Goal: Task Accomplishment & Management: Manage account settings

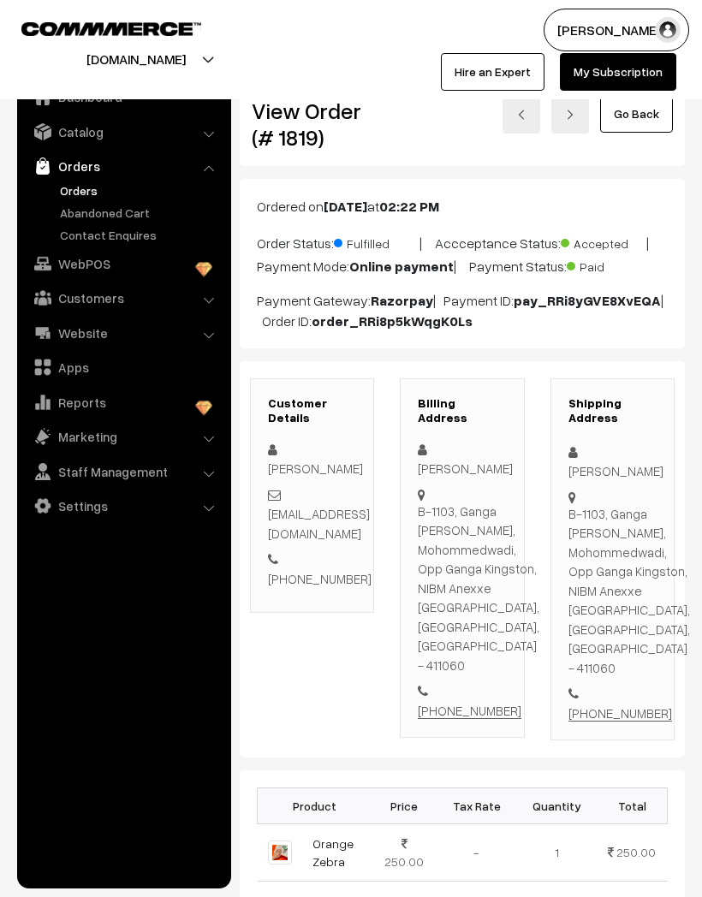
click at [70, 190] on link "Orders" at bounding box center [140, 190] width 169 height 18
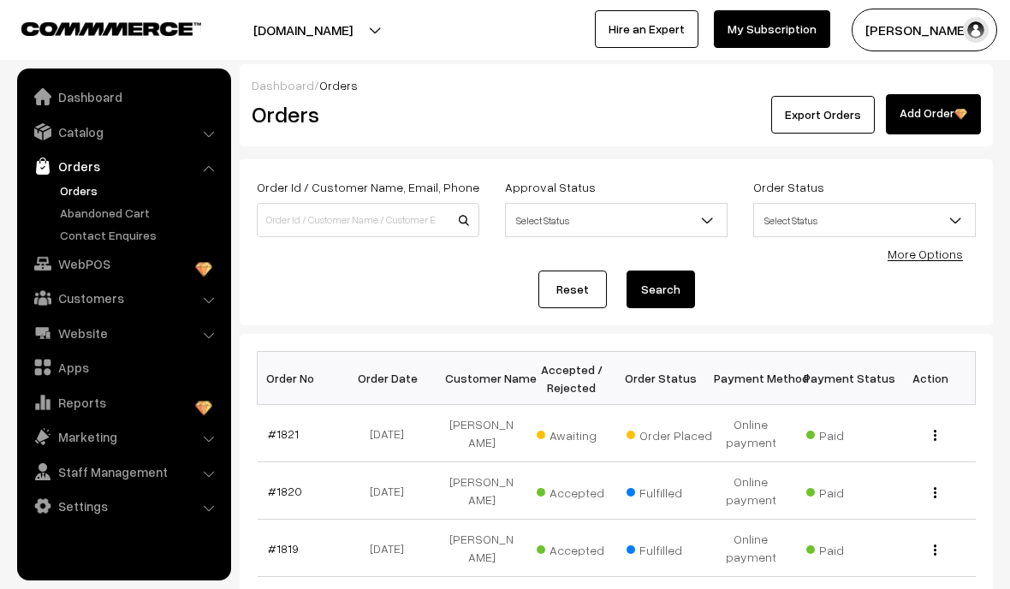
click at [289, 441] on link "#1821" at bounding box center [283, 433] width 31 height 15
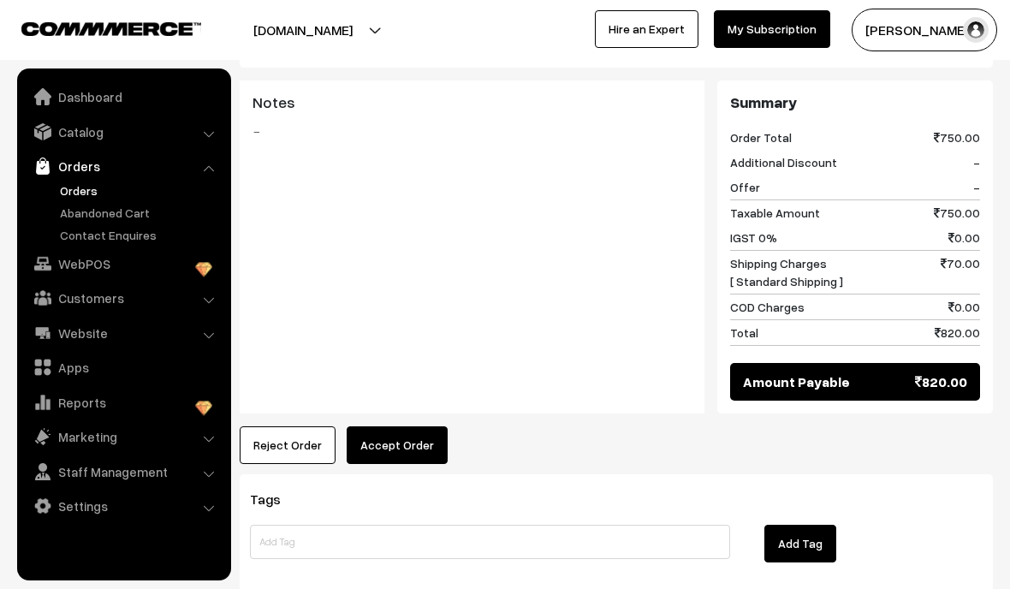
scroll to position [932, 0]
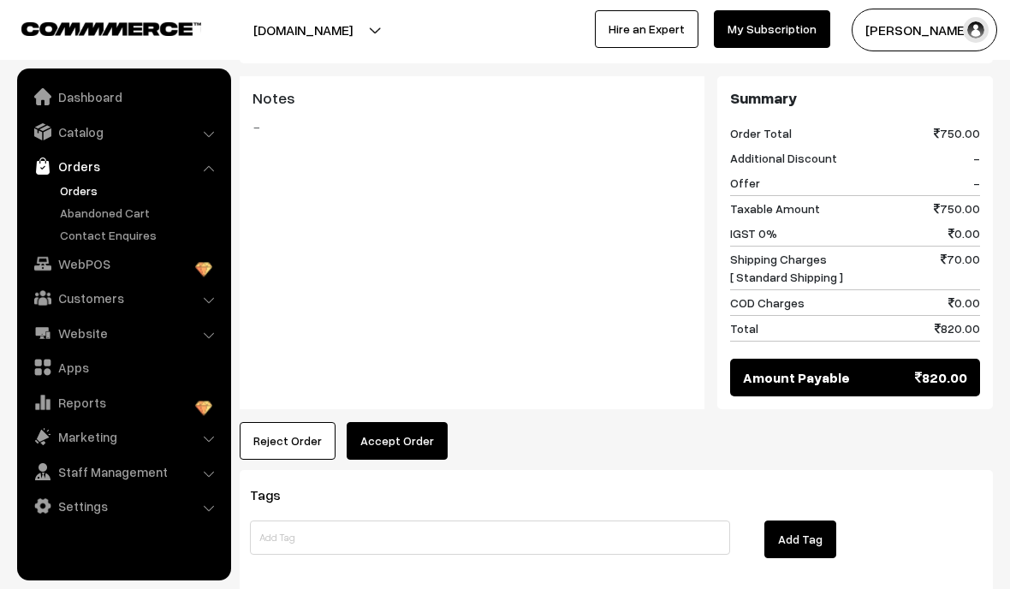
click at [415, 422] on button "Accept Order" at bounding box center [397, 441] width 101 height 38
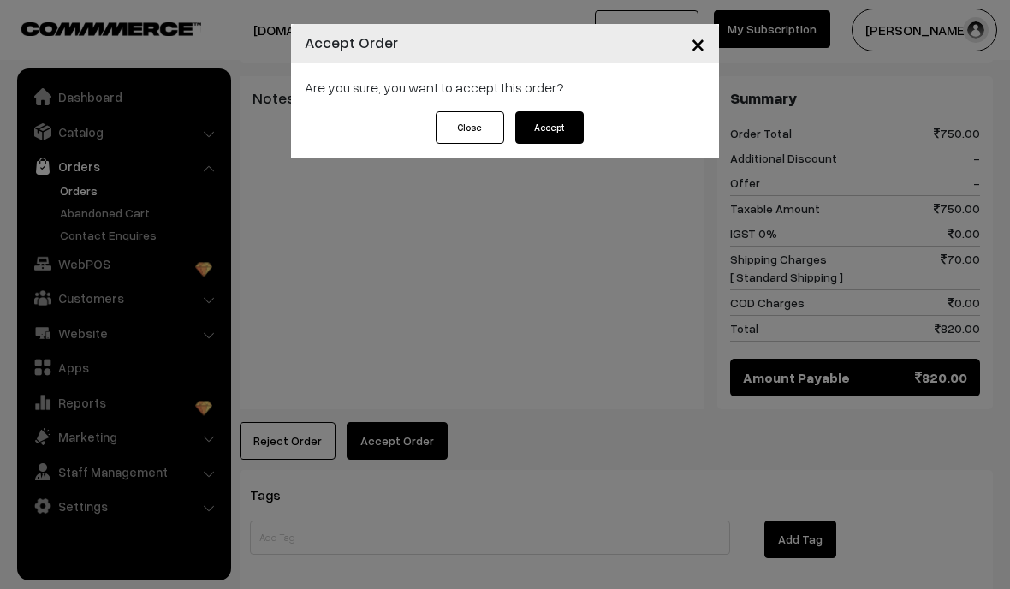
click at [559, 137] on button "Accept" at bounding box center [549, 127] width 68 height 33
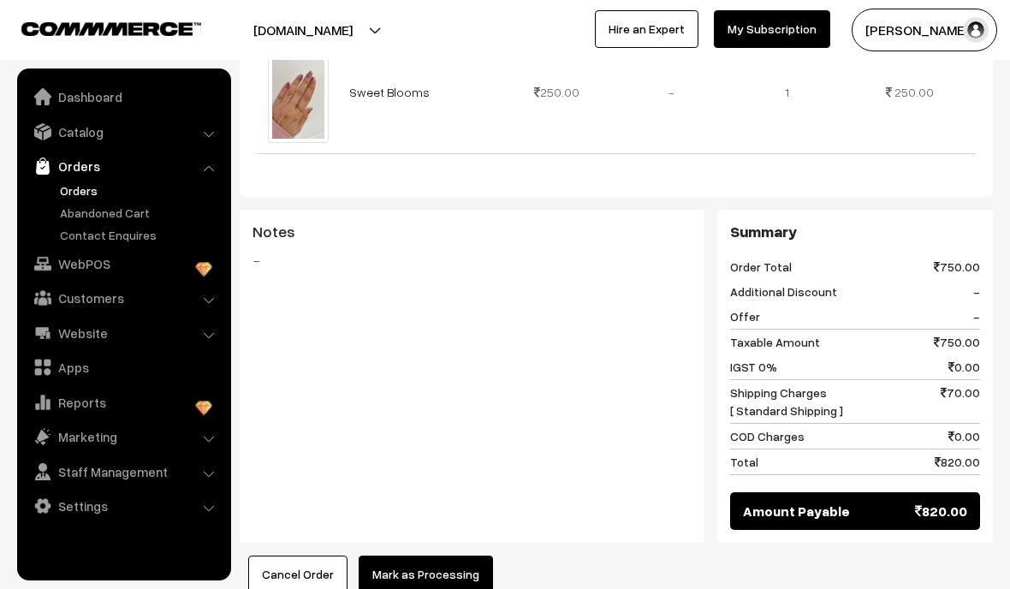
scroll to position [798, 0]
click at [450, 556] on button "Mark as Processing" at bounding box center [426, 575] width 134 height 38
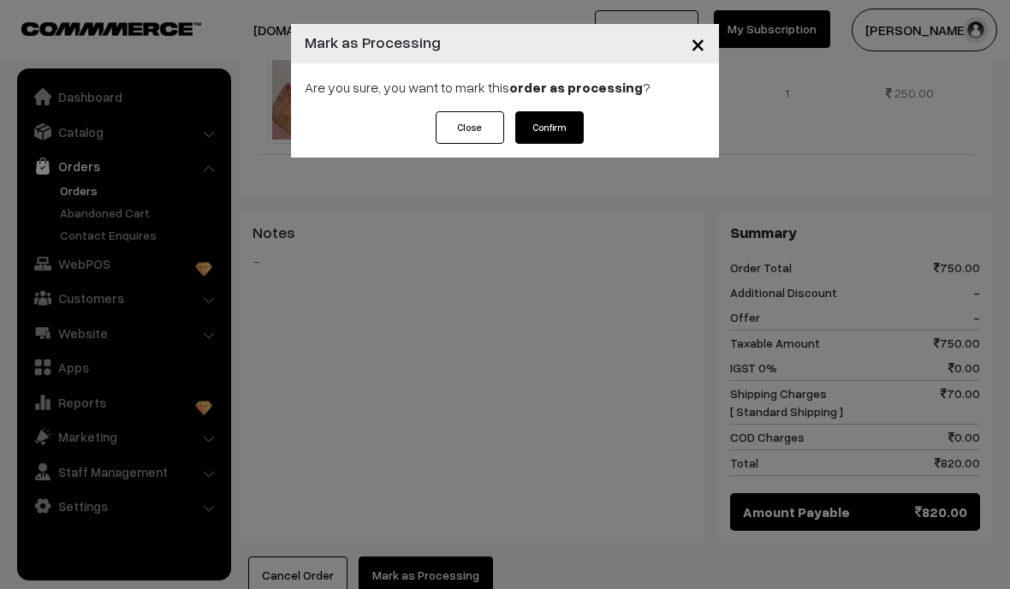
click at [571, 128] on button "Confirm" at bounding box center [549, 127] width 68 height 33
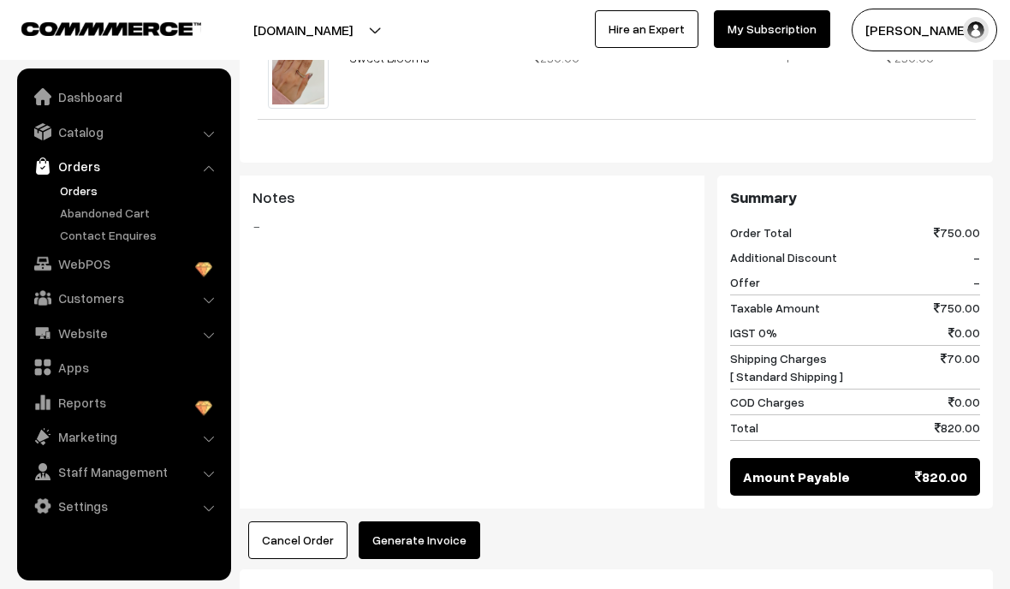
scroll to position [839, 0]
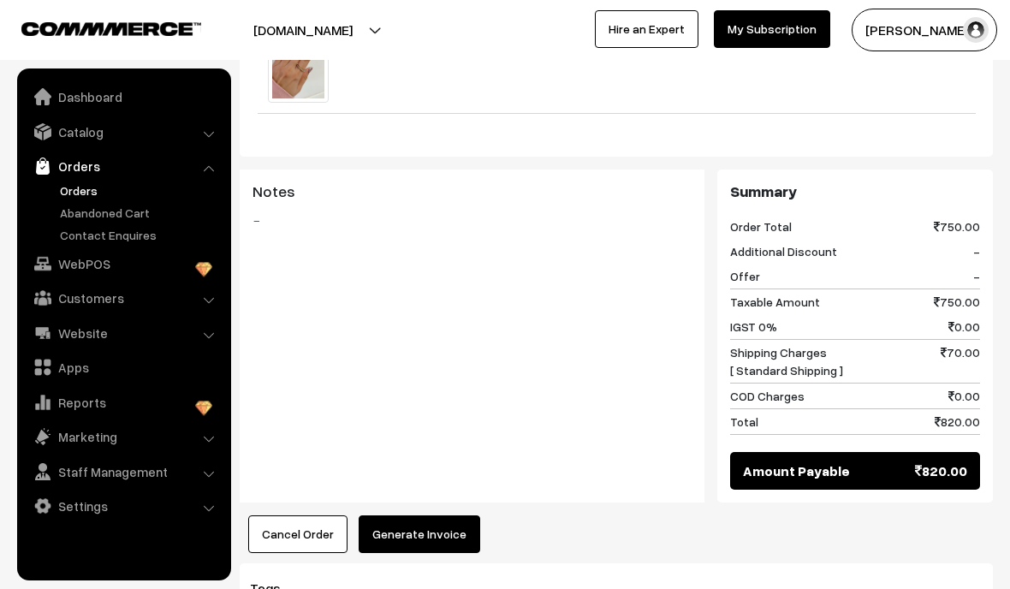
click at [436, 515] on button "Generate Invoice" at bounding box center [420, 534] width 122 height 38
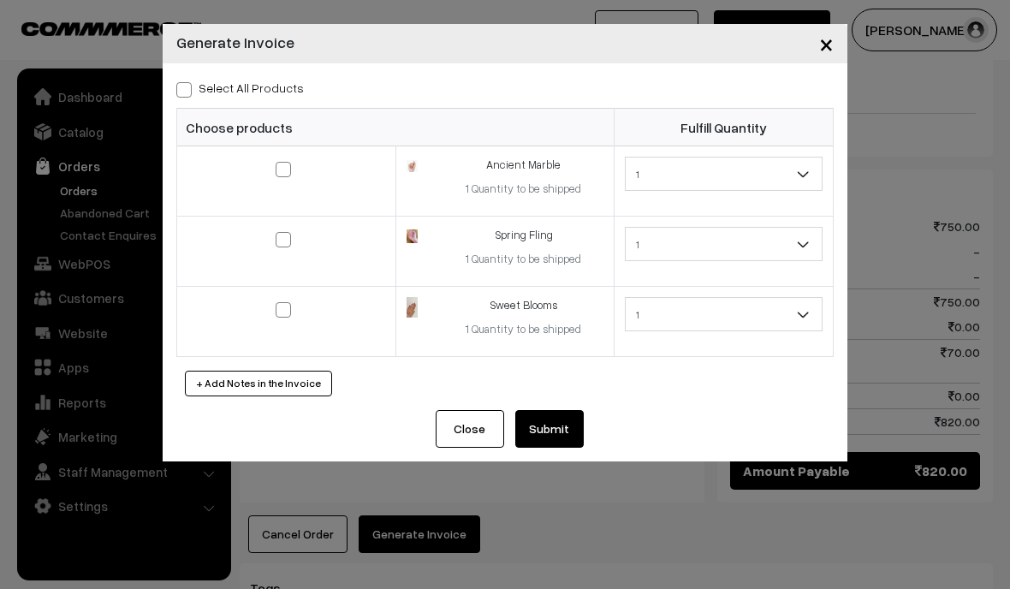
click at [180, 81] on input "Select All Products" at bounding box center [181, 86] width 11 height 11
checkbox input "true"
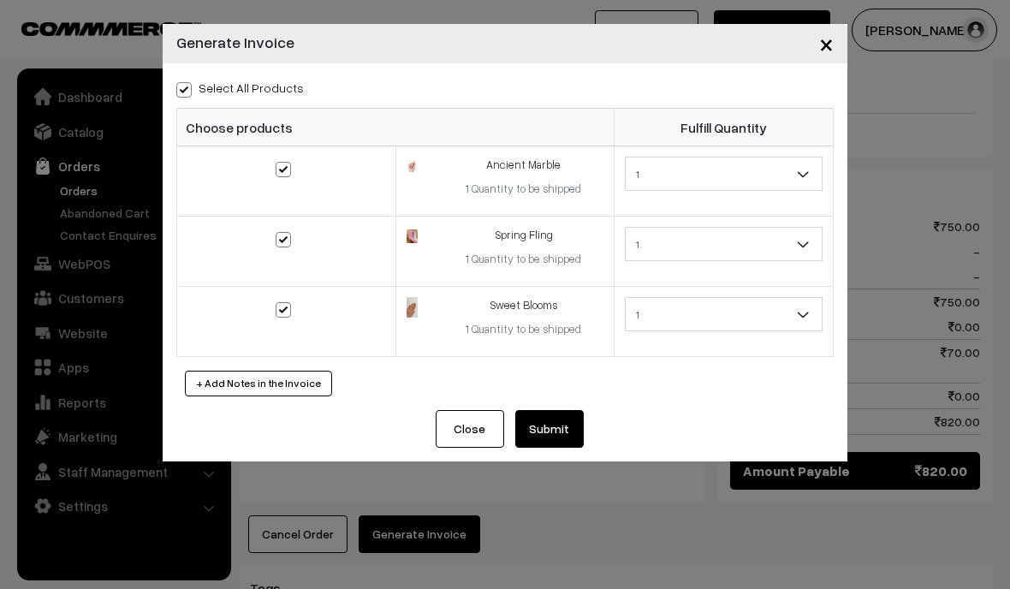
click at [305, 378] on button "+ Add Notes in the Invoice" at bounding box center [258, 384] width 147 height 26
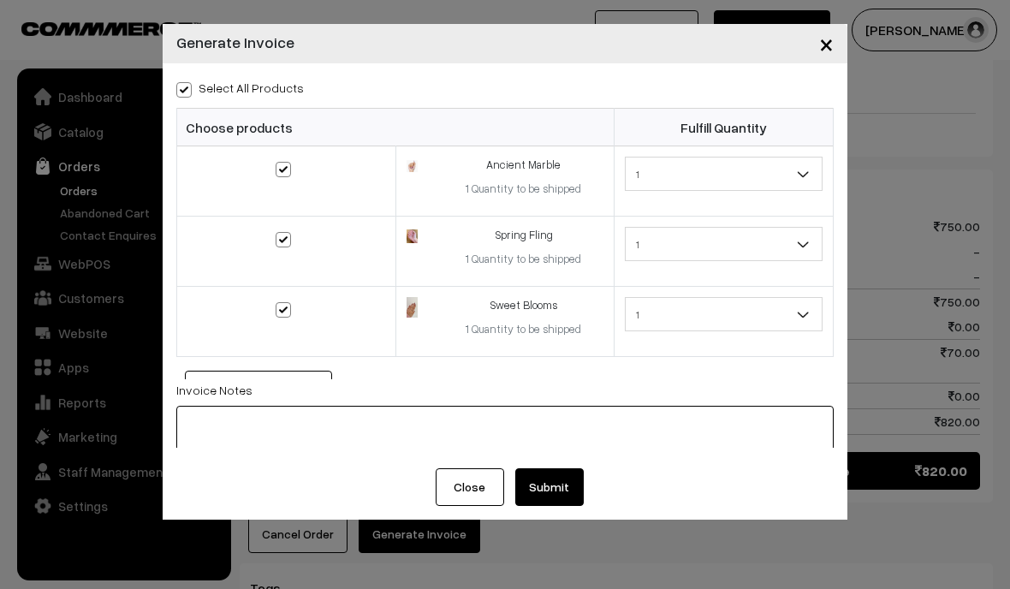
scroll to position [838, 0]
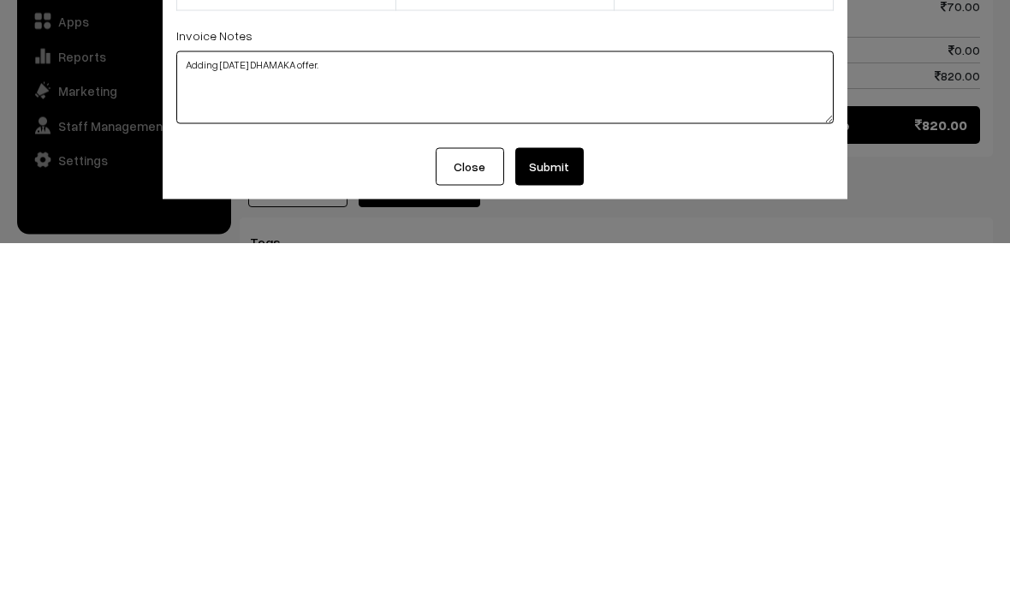
click at [240, 397] on textarea "Adding Diwali DHAMAKA offer." at bounding box center [504, 433] width 657 height 73
click at [217, 397] on textarea "Adding DIWALI DHAMAKA offer." at bounding box center [504, 433] width 657 height 73
type textarea "Adding DIWALI DHAMAKA offer."
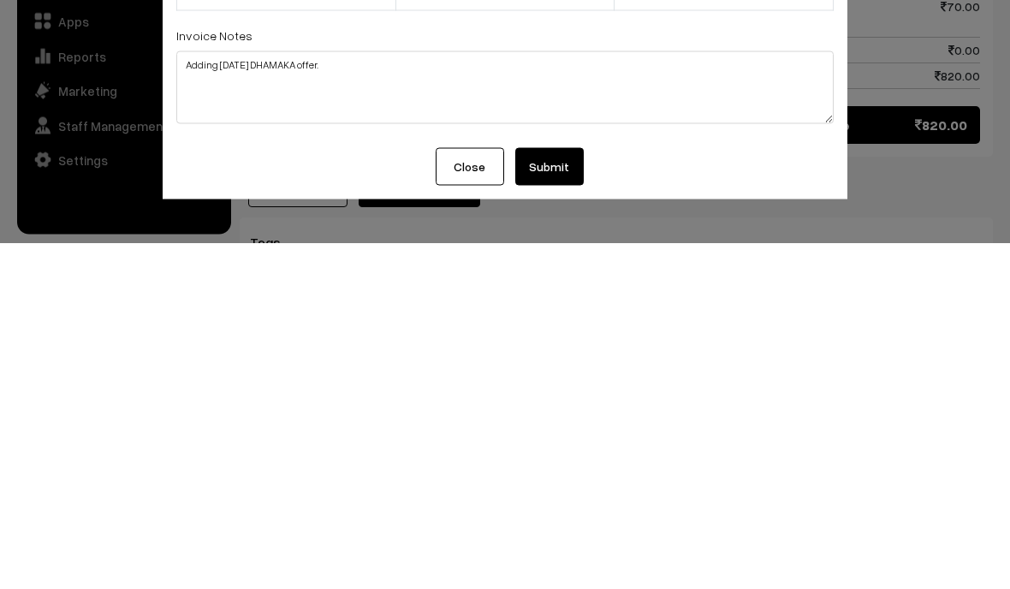
click at [563, 494] on button "Submit" at bounding box center [549, 513] width 68 height 38
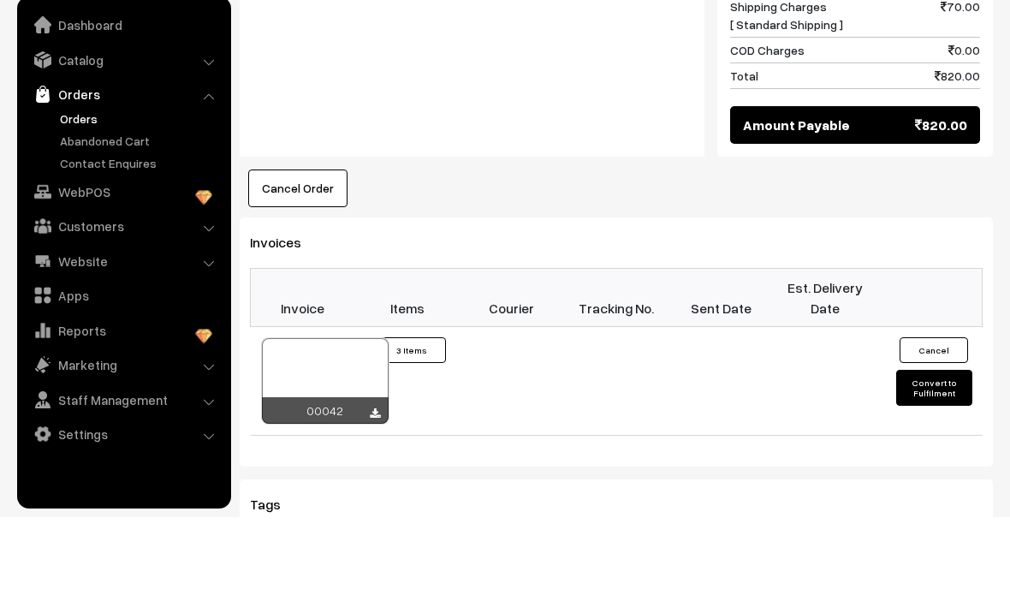
scroll to position [1121, 0]
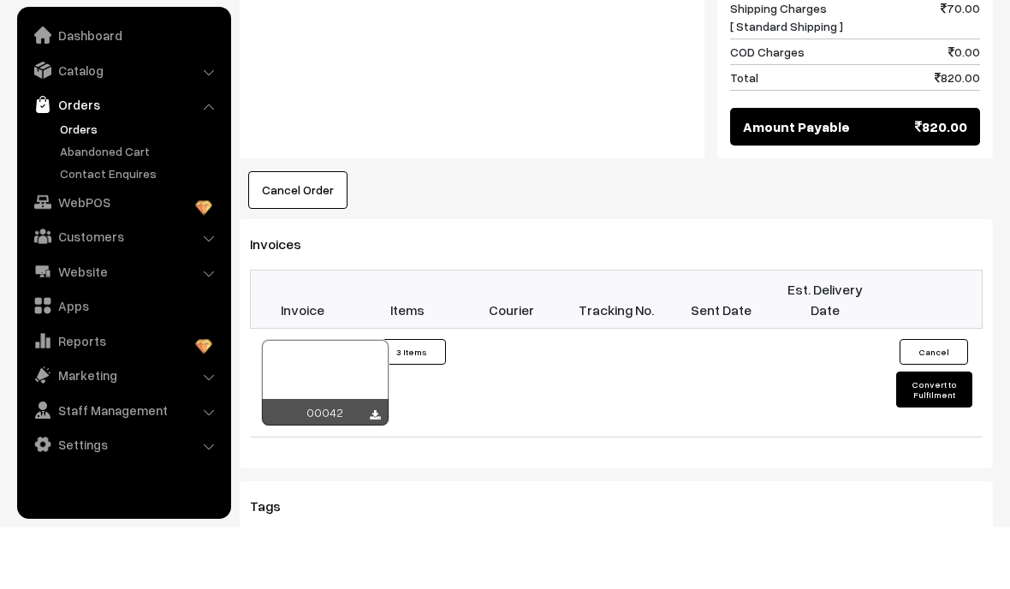
click at [349, 401] on div at bounding box center [325, 444] width 127 height 86
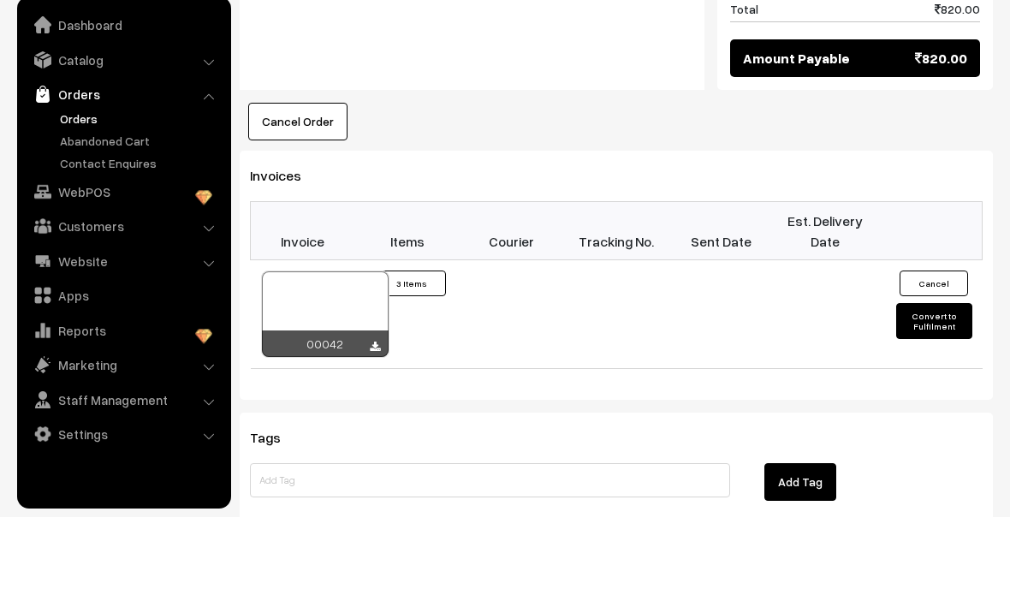
click at [938, 375] on button "Convert to Fulfilment" at bounding box center [933, 393] width 75 height 36
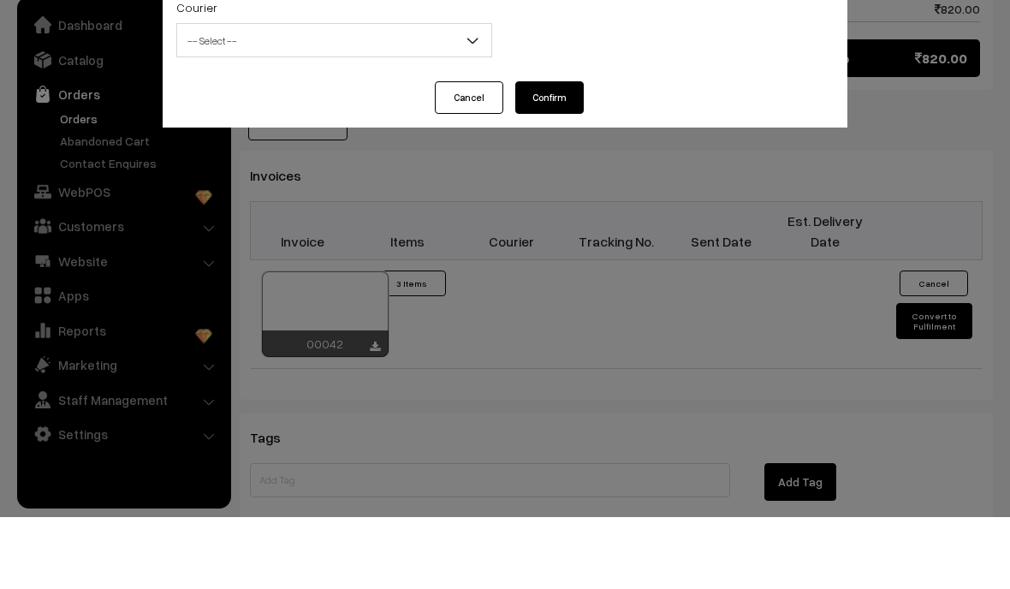
select select "1"
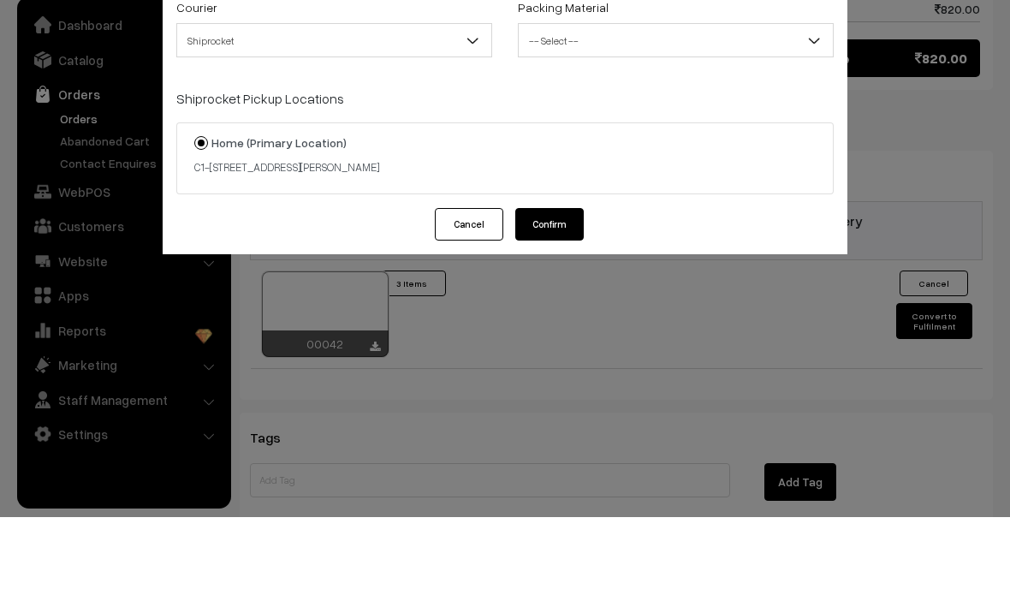
click at [696, 98] on span "-- Select --" at bounding box center [676, 113] width 314 height 30
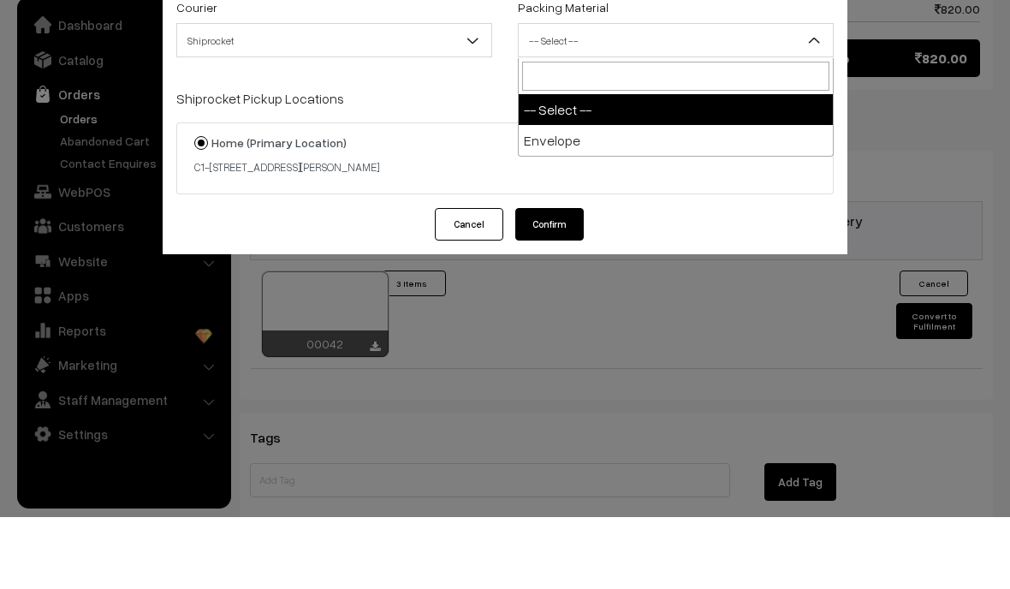
scroll to position [1190, 0]
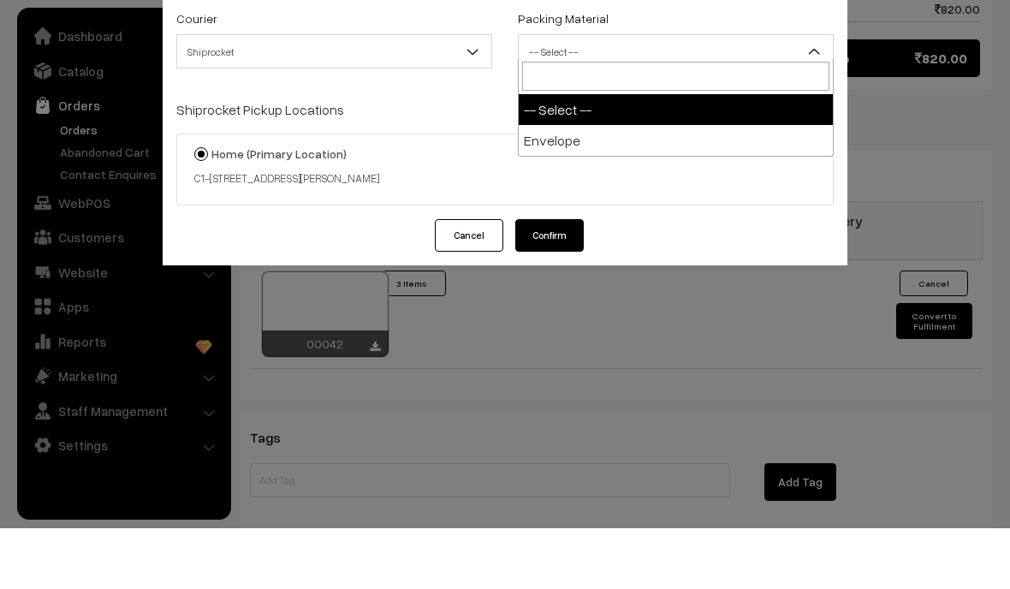
select select "1"
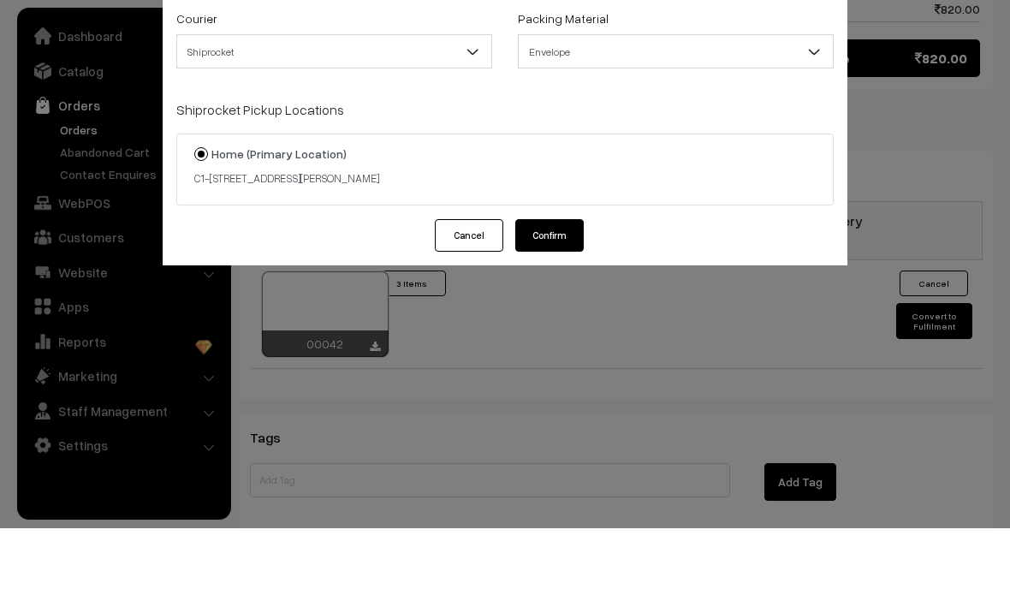
click at [558, 280] on button "Confirm" at bounding box center [549, 296] width 68 height 33
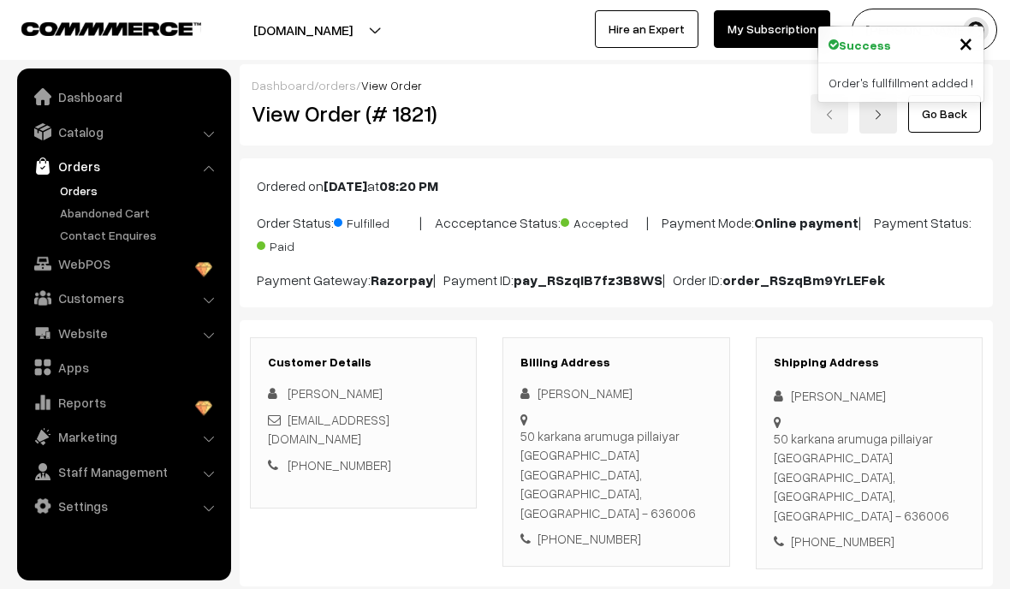
scroll to position [1251, 0]
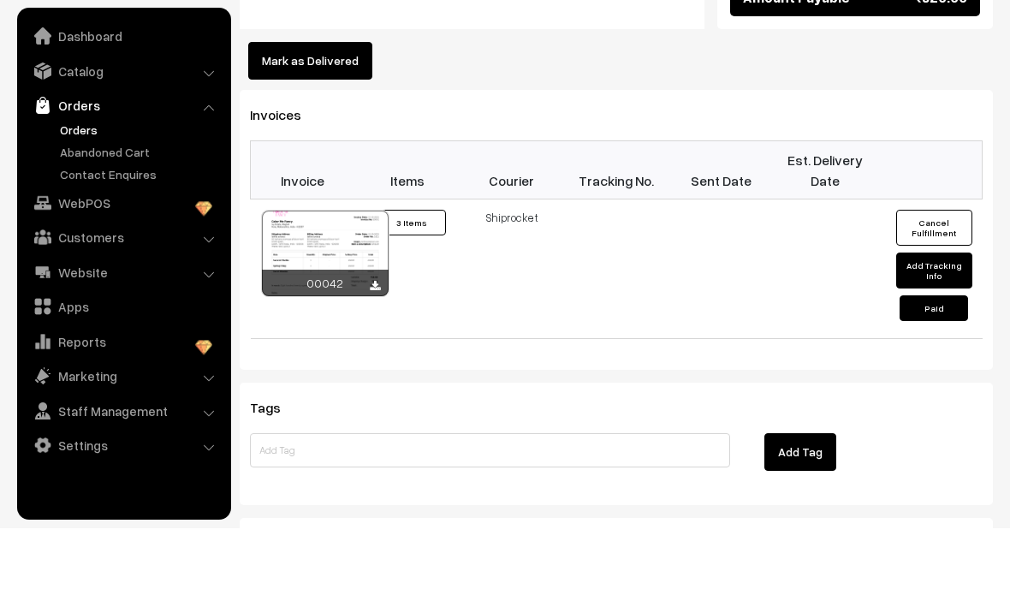
click at [99, 181] on link "Orders" at bounding box center [140, 190] width 169 height 18
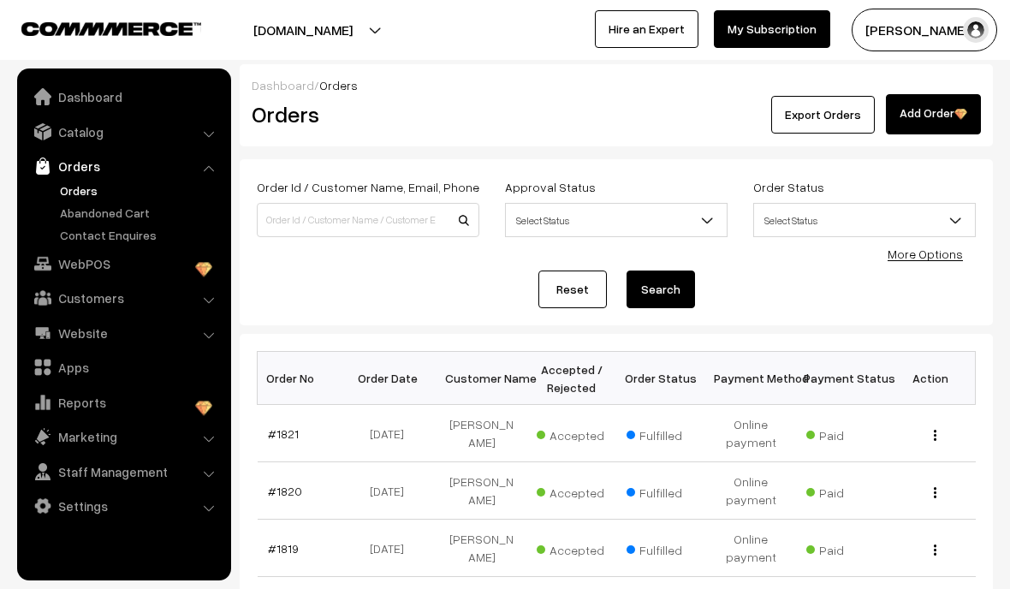
click at [286, 433] on link "#1821" at bounding box center [283, 433] width 31 height 15
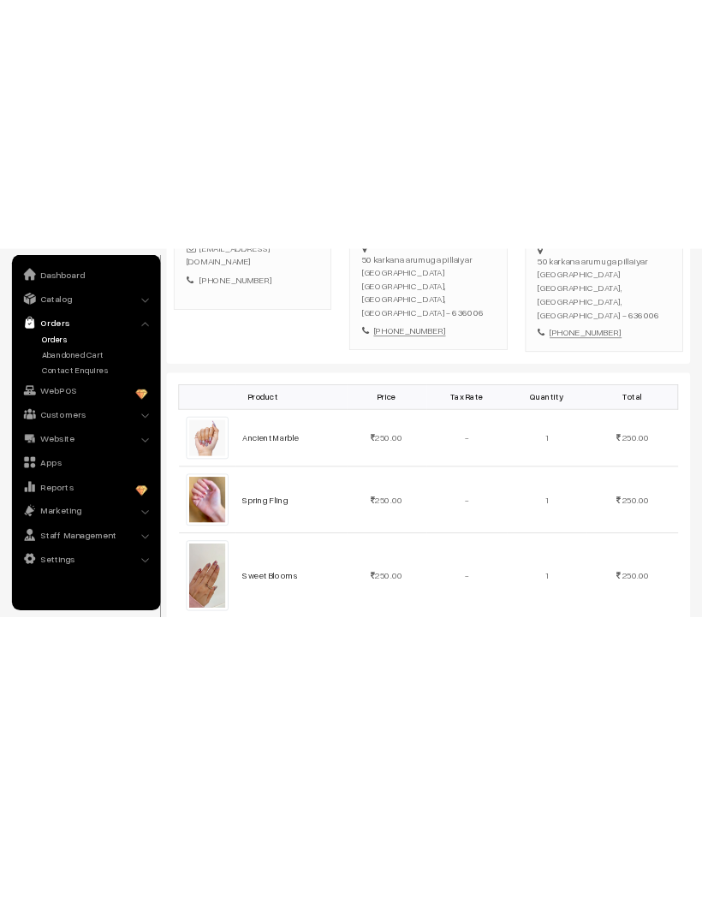
scroll to position [422, 0]
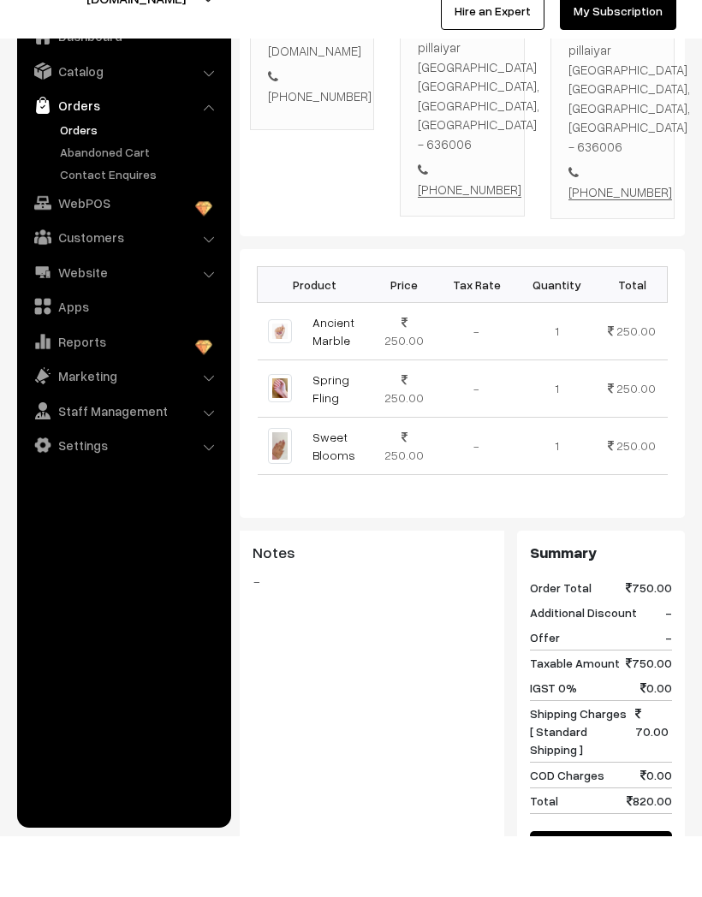
click at [261, 478] on td at bounding box center [280, 506] width 45 height 57
